Goal: Check status: Verify the current state of an ongoing process or item

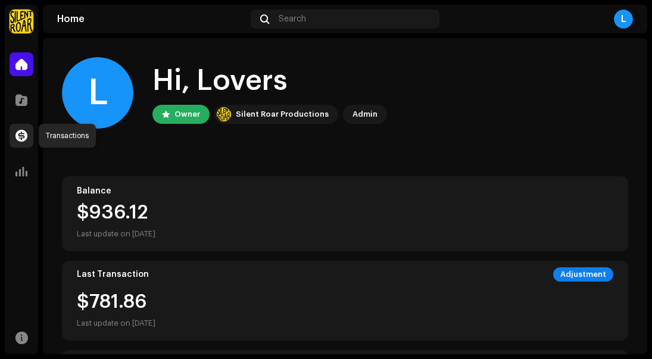
click at [19, 135] on span at bounding box center [21, 136] width 12 height 10
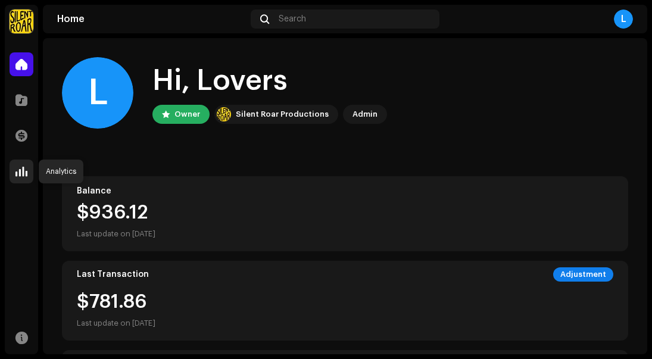
click at [21, 175] on span at bounding box center [21, 172] width 12 height 10
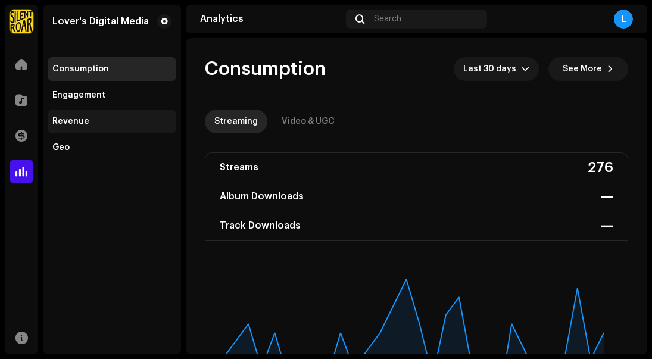
click at [87, 115] on div "Revenue" at bounding box center [112, 121] width 129 height 24
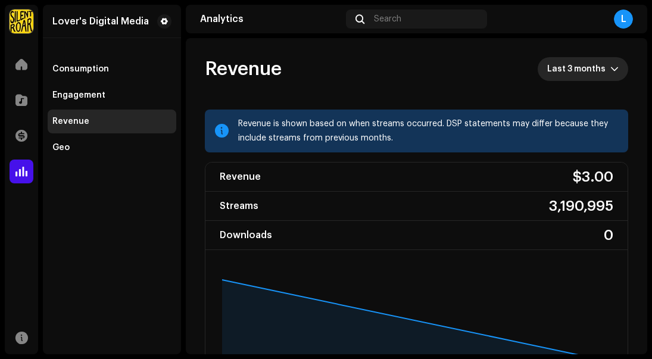
click at [587, 71] on span "Last 3 months" at bounding box center [578, 69] width 63 height 24
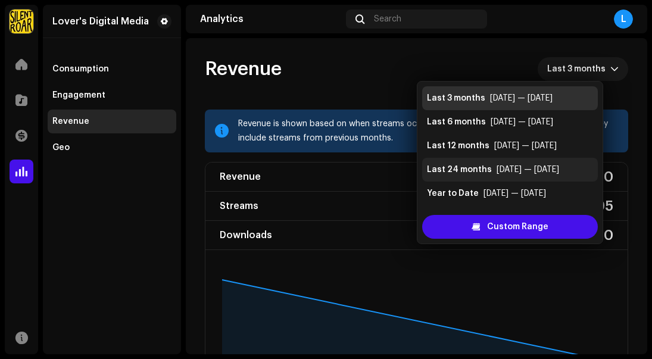
click at [471, 168] on div "Last 24 months" at bounding box center [459, 170] width 65 height 12
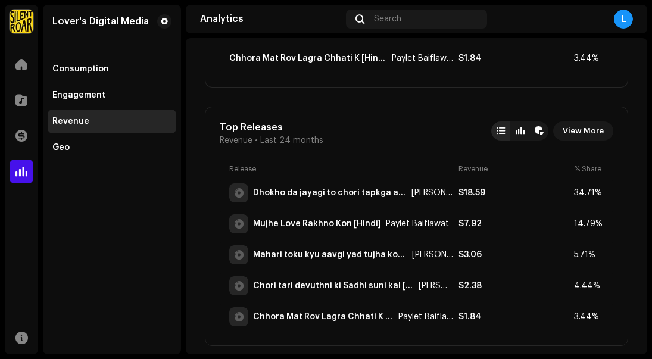
scroll to position [708, 0]
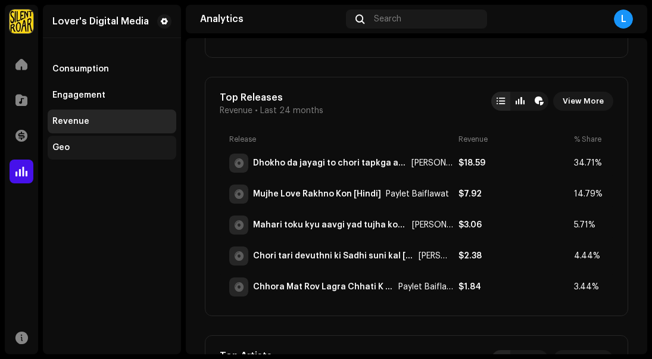
click at [70, 145] on div "Geo" at bounding box center [111, 148] width 119 height 10
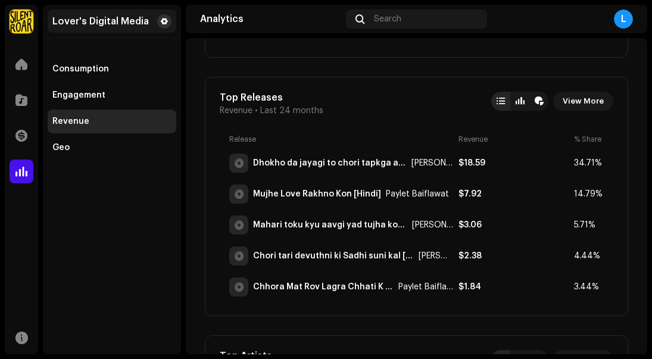
click at [166, 15] on button at bounding box center [164, 21] width 14 height 14
click at [161, 23] on span at bounding box center [164, 22] width 7 height 10
click at [162, 20] on span at bounding box center [164, 22] width 7 height 10
click at [167, 22] on span at bounding box center [164, 22] width 7 height 10
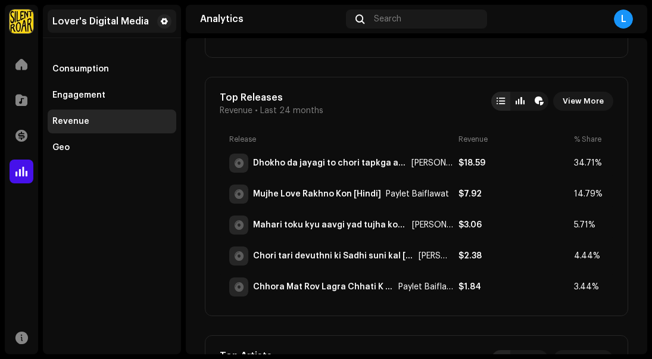
click at [67, 20] on div "Lover's Digital Media" at bounding box center [100, 22] width 96 height 10
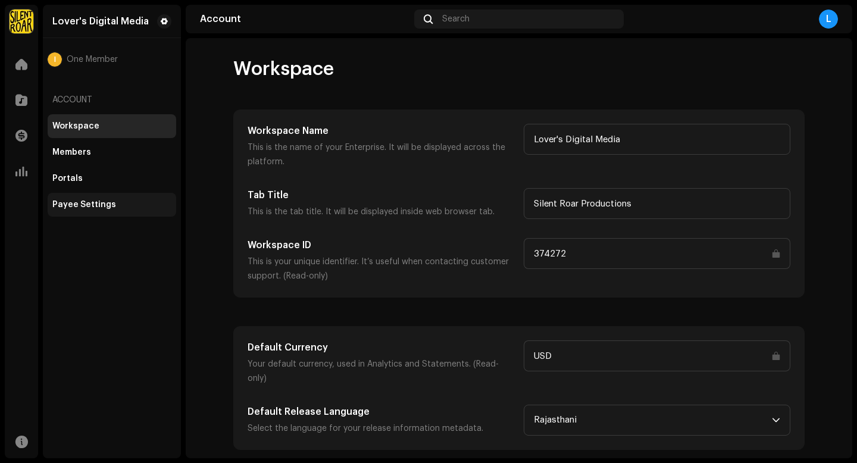
click at [73, 206] on div "Payee Settings" at bounding box center [84, 205] width 64 height 10
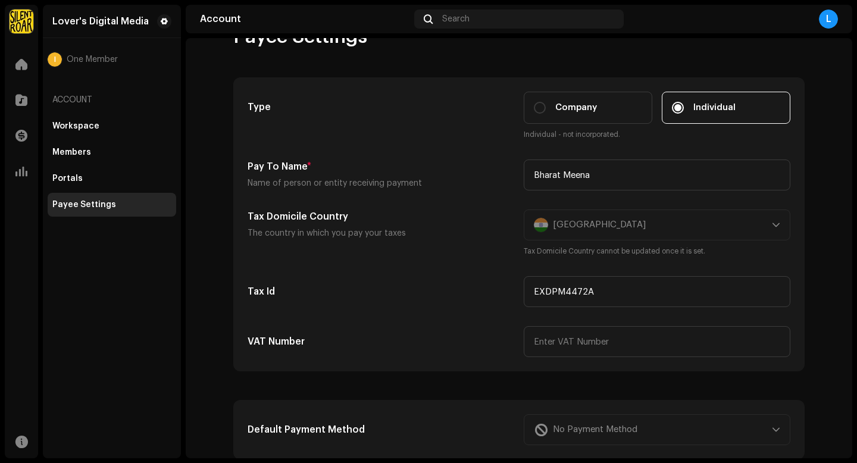
scroll to position [26, 0]
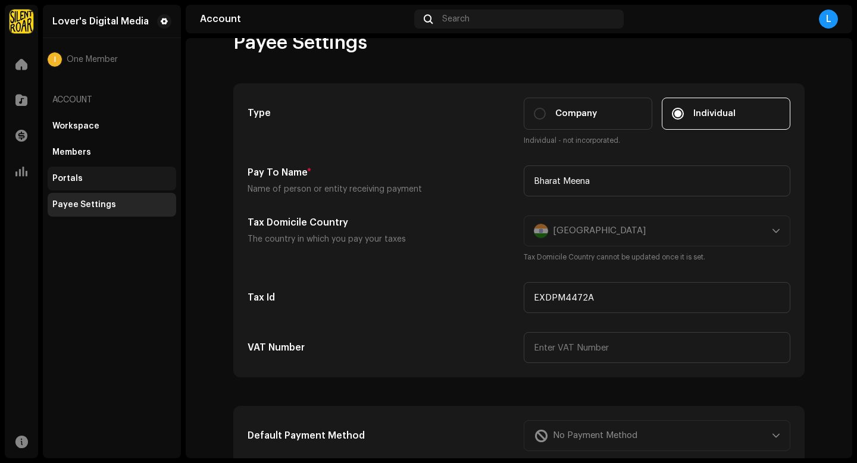
click at [96, 177] on div "Portals" at bounding box center [111, 179] width 119 height 10
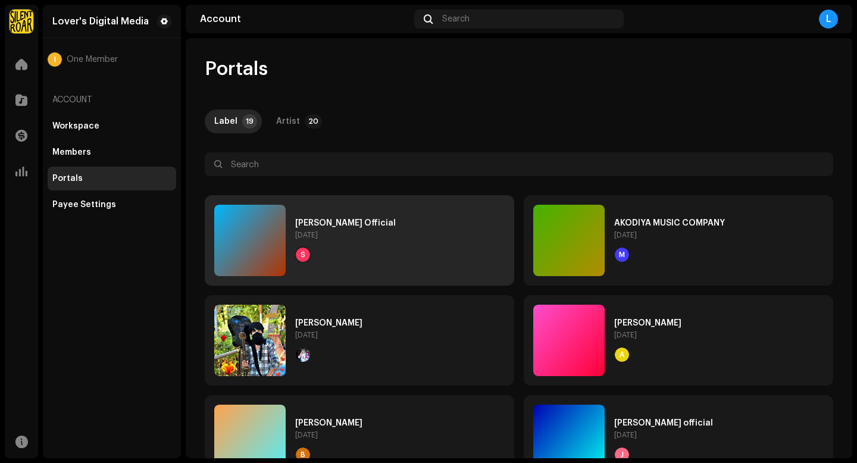
scroll to position [7, 0]
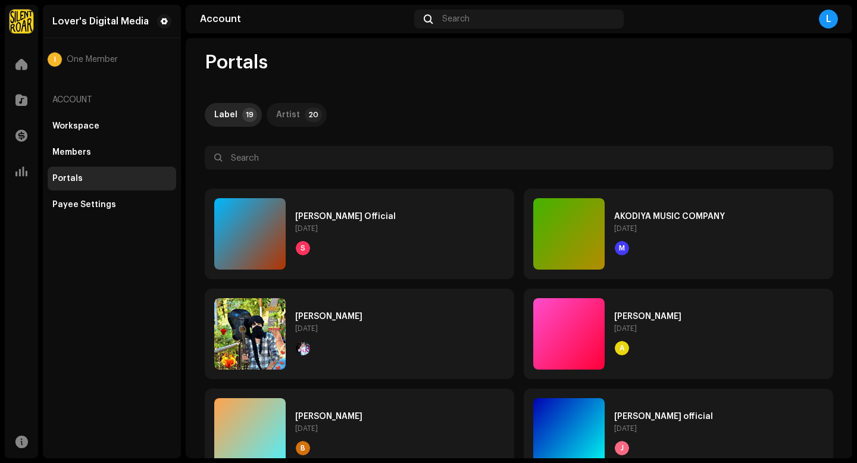
click at [300, 117] on p-tab "Artist 20" at bounding box center [297, 115] width 60 height 24
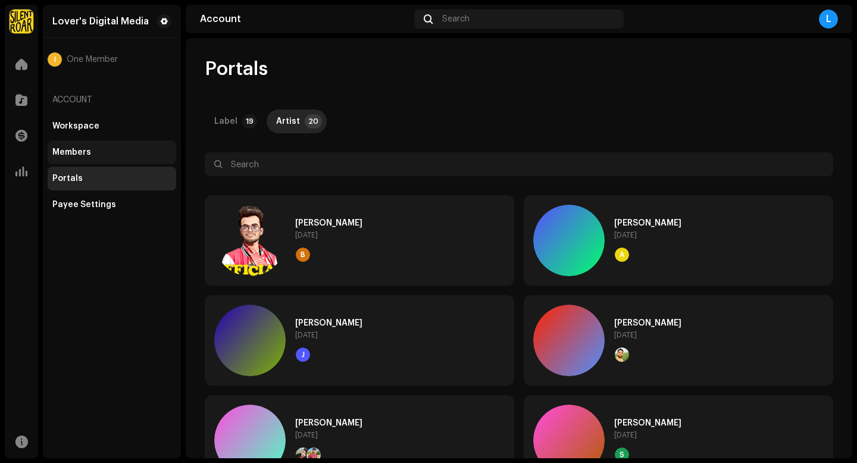
click at [104, 149] on div "Members" at bounding box center [111, 153] width 119 height 10
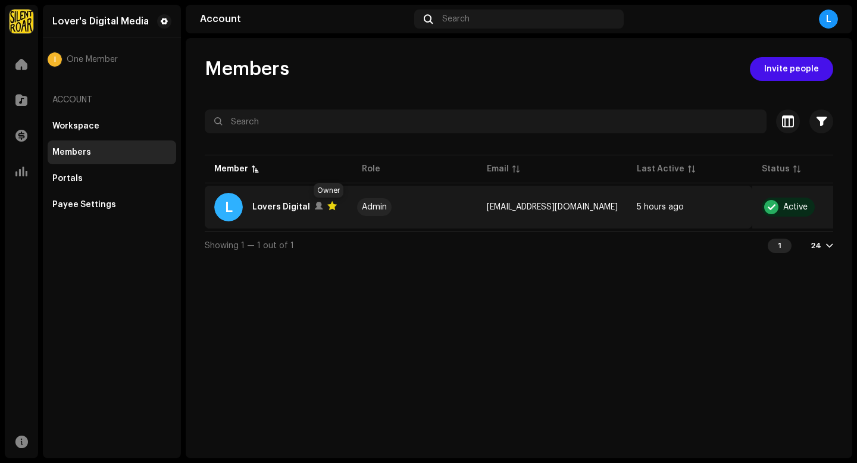
click at [328, 204] on div at bounding box center [332, 206] width 10 height 10
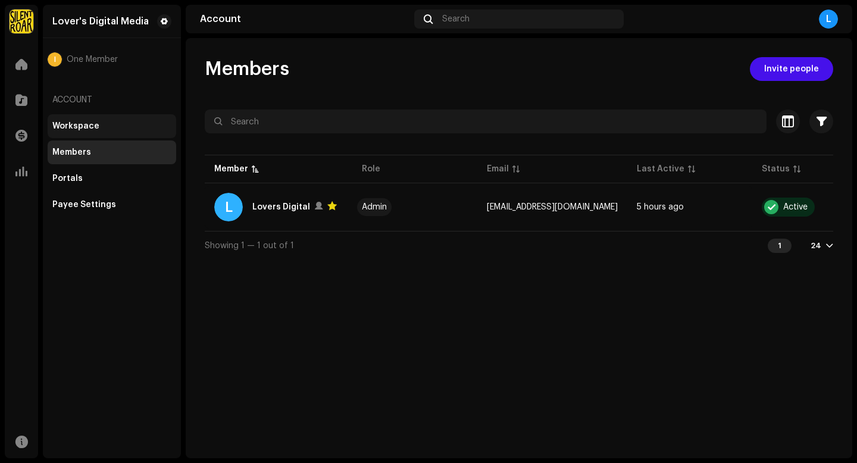
click at [112, 126] on div "Workspace" at bounding box center [111, 126] width 119 height 10
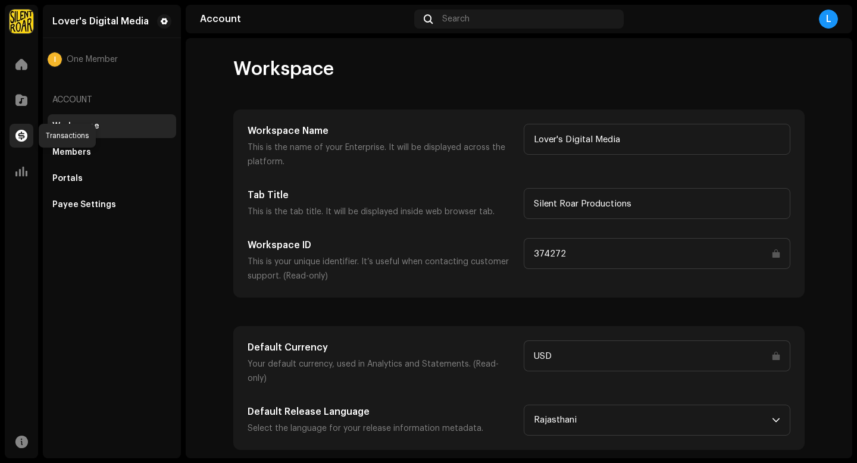
click at [20, 129] on div at bounding box center [22, 136] width 24 height 24
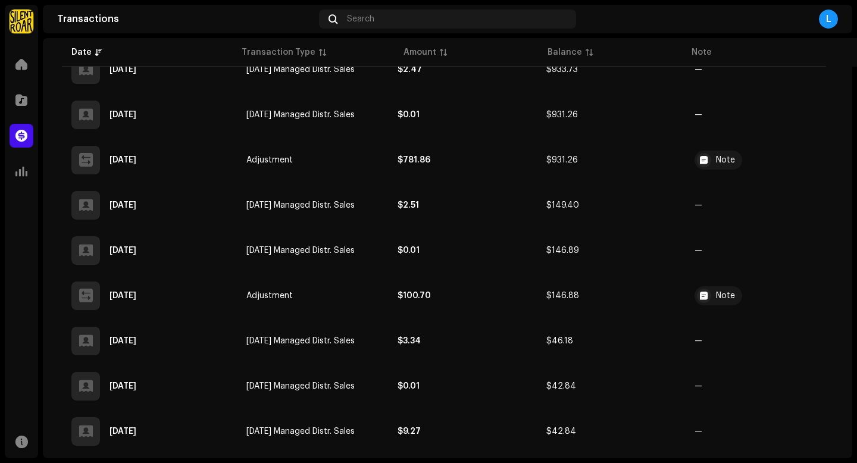
scroll to position [445, 0]
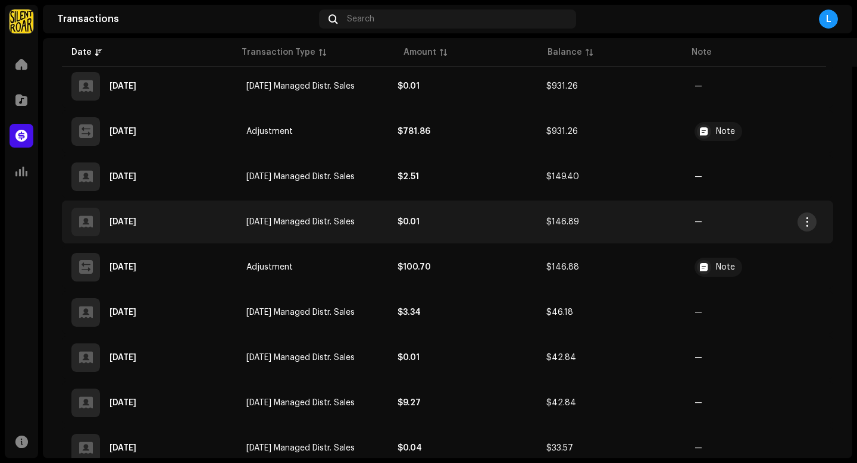
click at [651, 223] on span "button" at bounding box center [807, 222] width 9 height 10
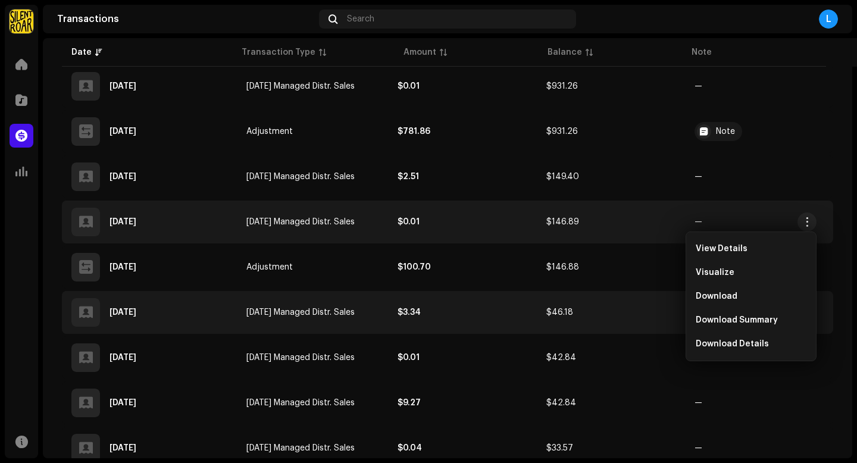
click at [635, 317] on td "$46.18" at bounding box center [611, 312] width 148 height 43
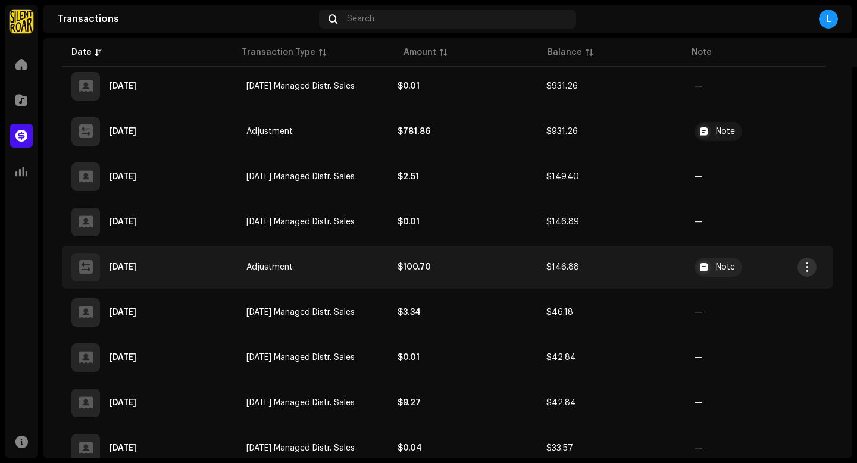
click at [651, 264] on button "button" at bounding box center [806, 267] width 19 height 19
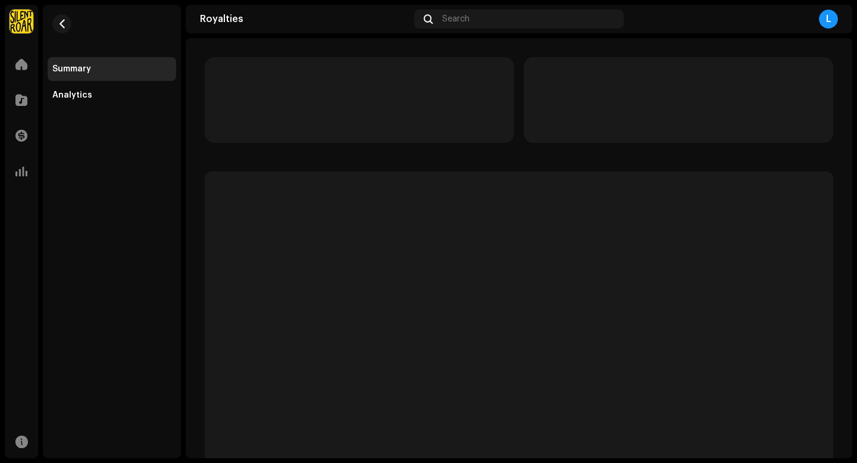
click at [651, 302] on p-skeleton at bounding box center [519, 349] width 628 height 357
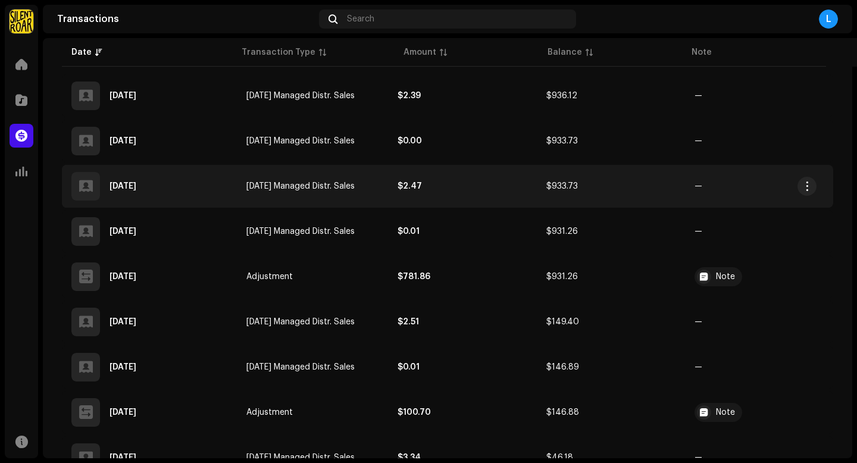
scroll to position [301, 0]
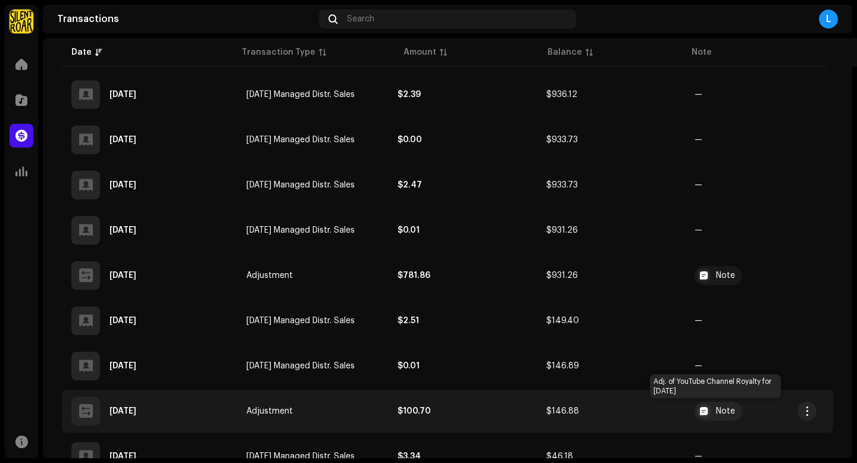
click at [651, 358] on div "Note" at bounding box center [718, 411] width 48 height 19
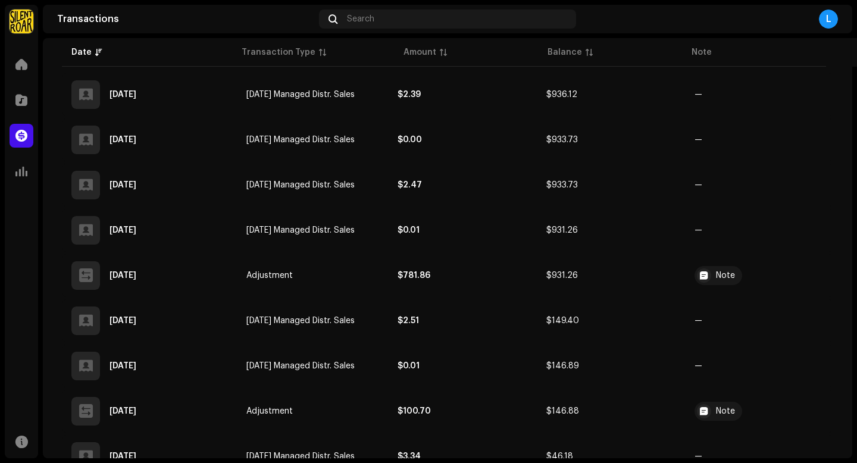
click at [648, 290] on div "Transaction Details Transaction Type Adjustment Entry Amount $100.70 Entry Date…" at bounding box center [428, 231] width 857 height 463
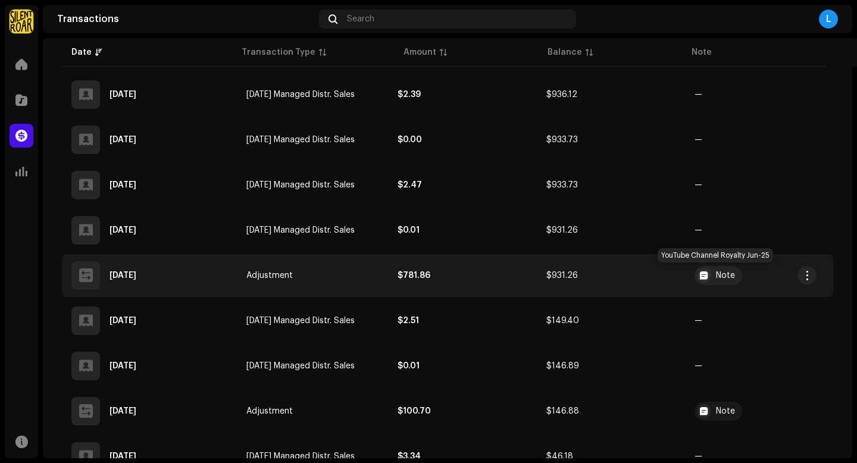
click at [651, 277] on div "Note" at bounding box center [718, 275] width 48 height 19
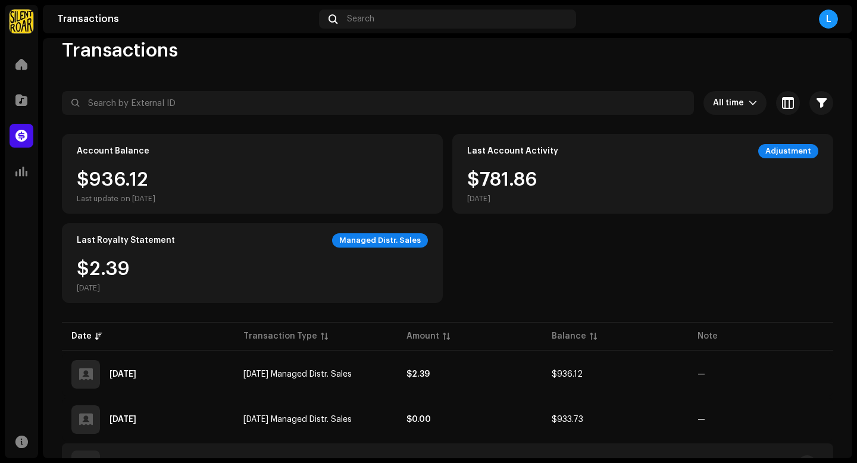
scroll to position [17, 0]
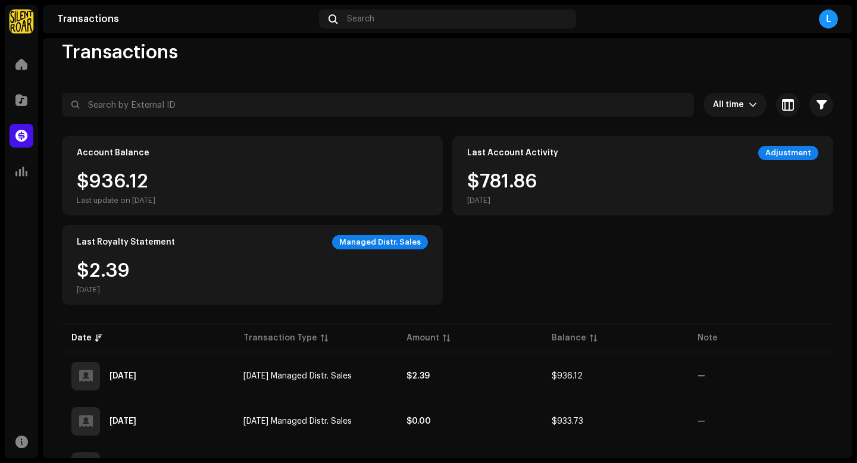
click at [384, 243] on div "Managed Distr. Sales" at bounding box center [380, 242] width 96 height 14
click at [651, 154] on div "Adjustment" at bounding box center [788, 153] width 60 height 14
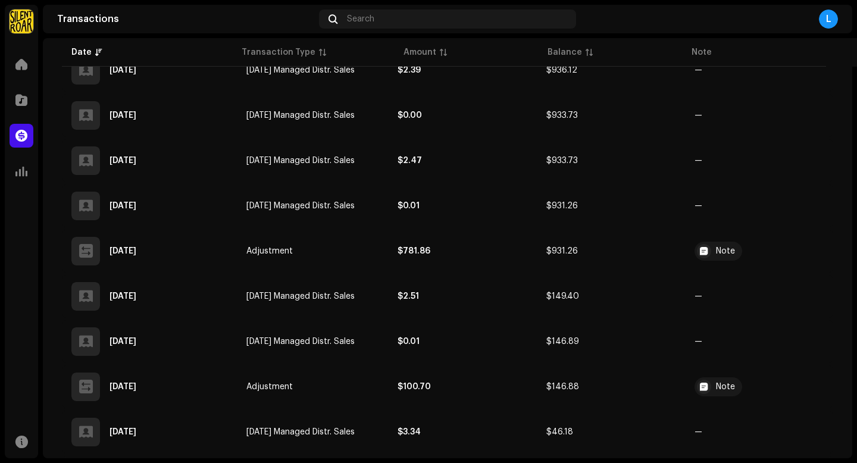
scroll to position [333, 0]
